Goal: Transaction & Acquisition: Subscribe to service/newsletter

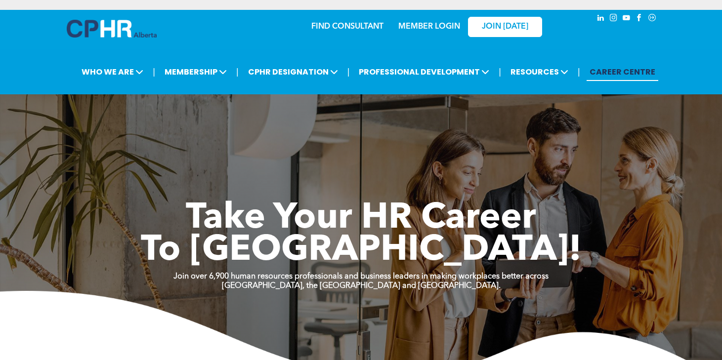
click at [446, 28] on link "MEMBER LOGIN" at bounding box center [429, 27] width 62 height 8
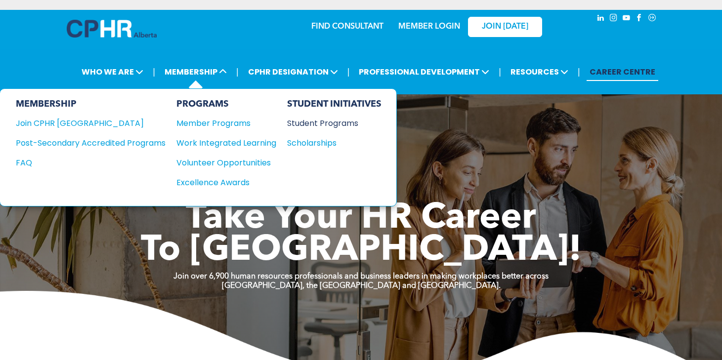
click at [328, 123] on div "Student Programs" at bounding box center [329, 123] width 85 height 12
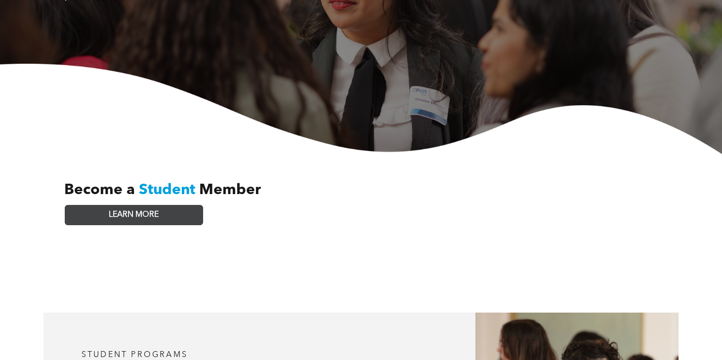
scroll to position [178, 0]
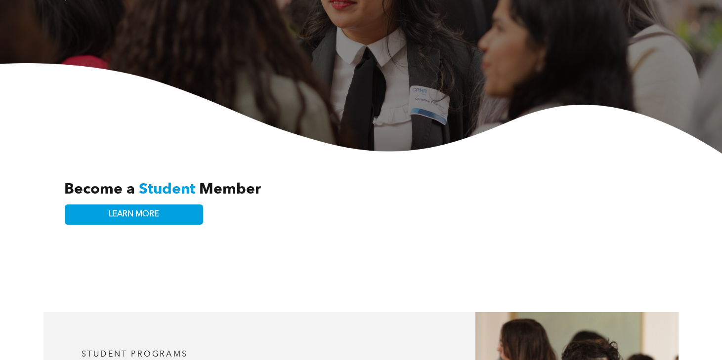
click at [173, 182] on span "Student" at bounding box center [167, 189] width 56 height 15
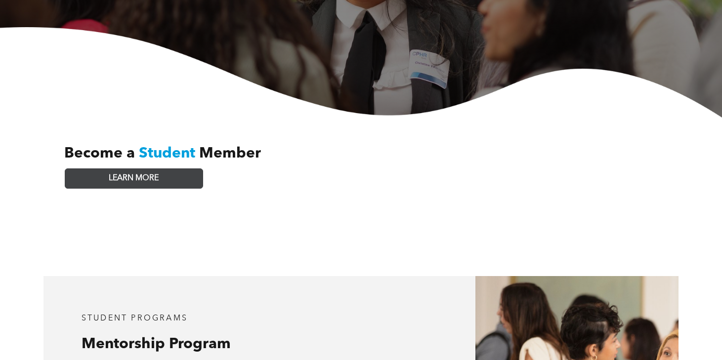
click at [168, 168] on link "LEARN MORE" at bounding box center [134, 178] width 138 height 20
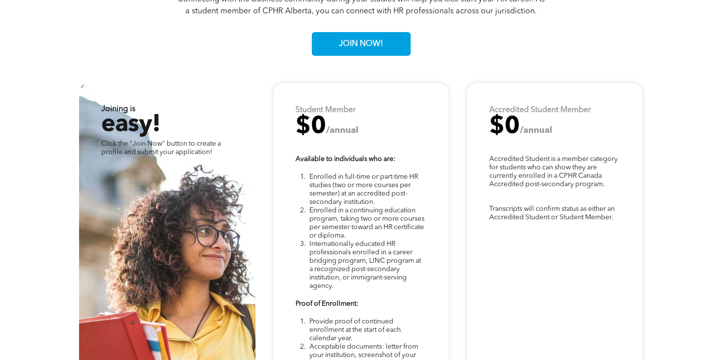
scroll to position [2458, 0]
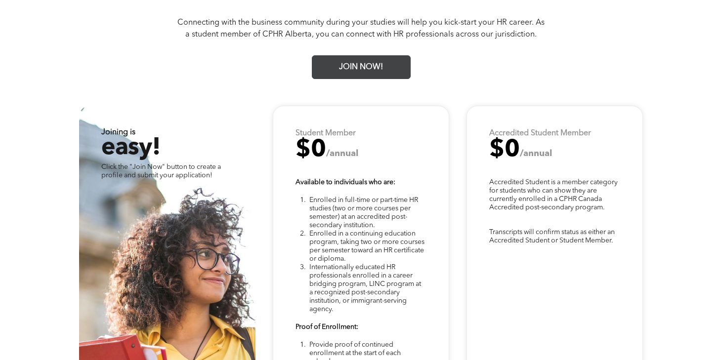
click at [369, 59] on span "JOIN NOW!" at bounding box center [360, 67] width 51 height 19
